Goal: Check status

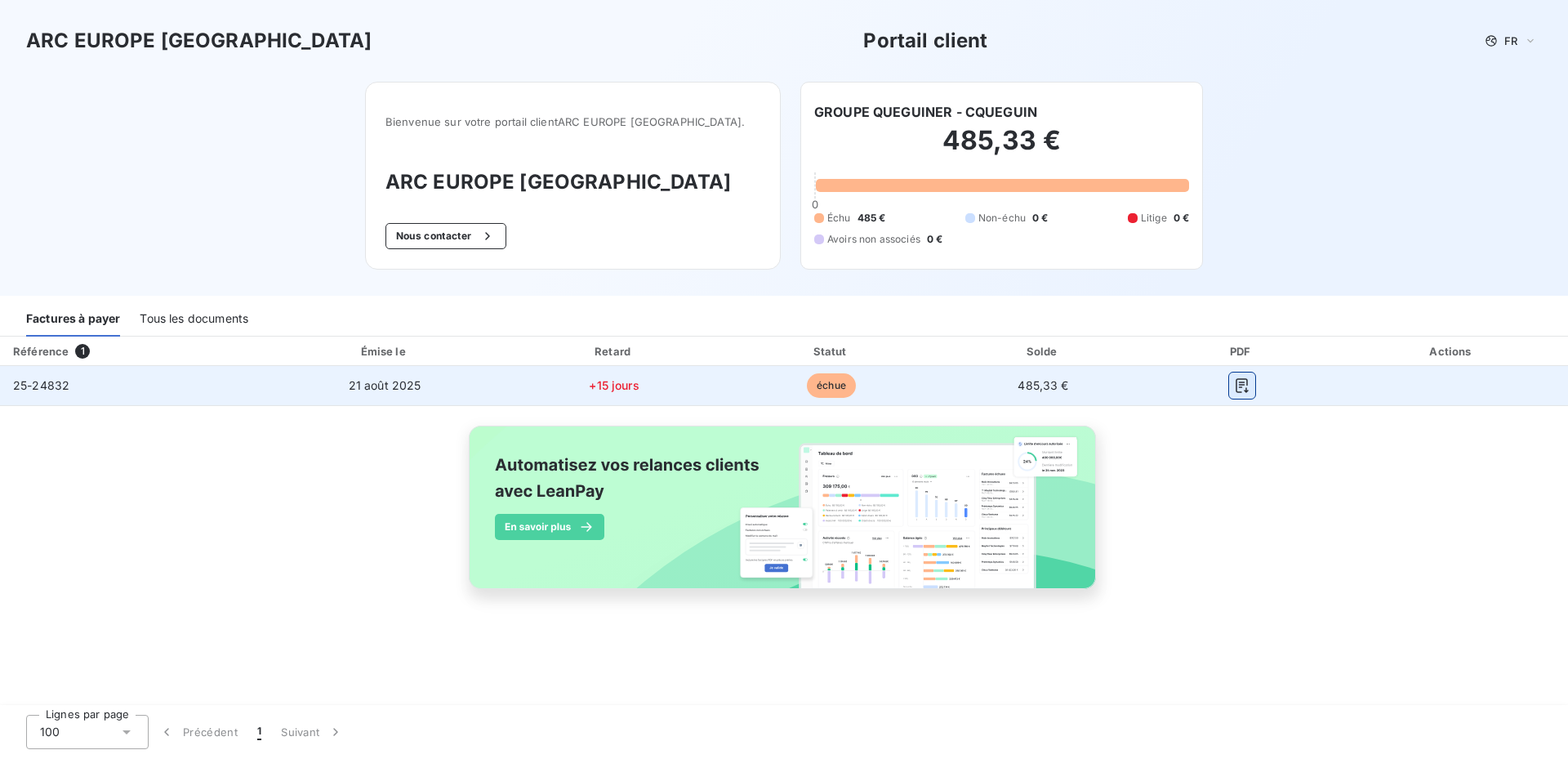
click at [1236, 391] on icon "button" at bounding box center [1242, 385] width 12 height 15
